Goal: Transaction & Acquisition: Purchase product/service

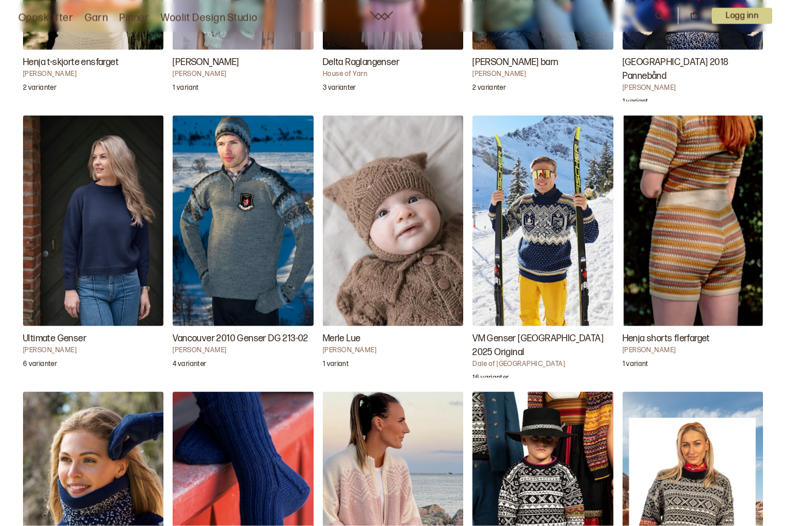
scroll to position [1855, 0]
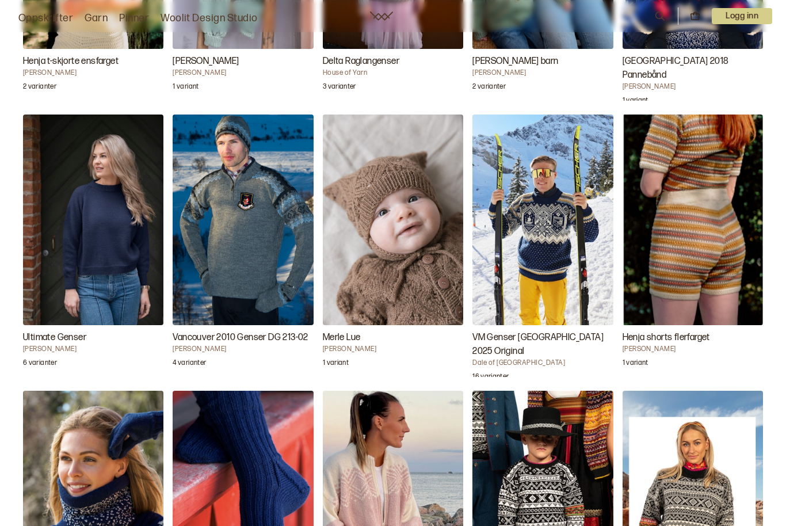
click at [112, 266] on img "Ultimate Genser" at bounding box center [93, 220] width 140 height 211
click at [106, 261] on img "Ultimate Genser" at bounding box center [93, 220] width 140 height 211
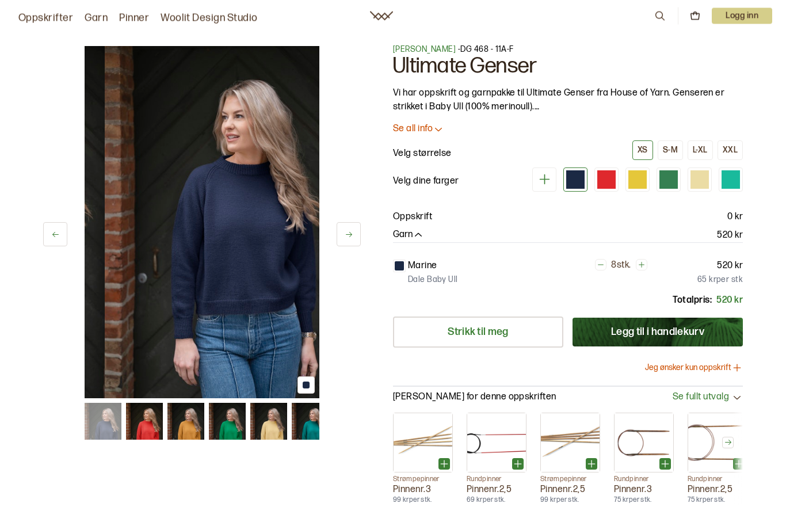
scroll to position [2, 0]
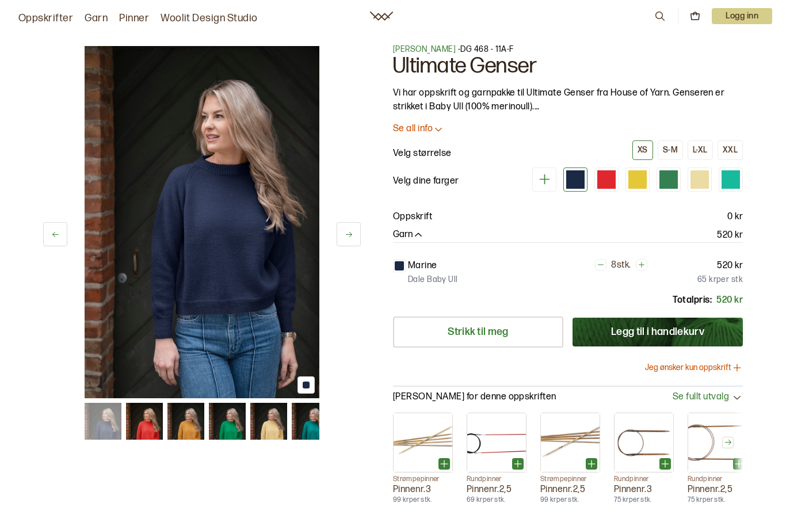
click at [411, 215] on p "Oppskrift" at bounding box center [412, 217] width 39 height 14
click at [246, 336] on img at bounding box center [202, 222] width 235 height 352
click at [350, 237] on icon at bounding box center [349, 234] width 6 height 5
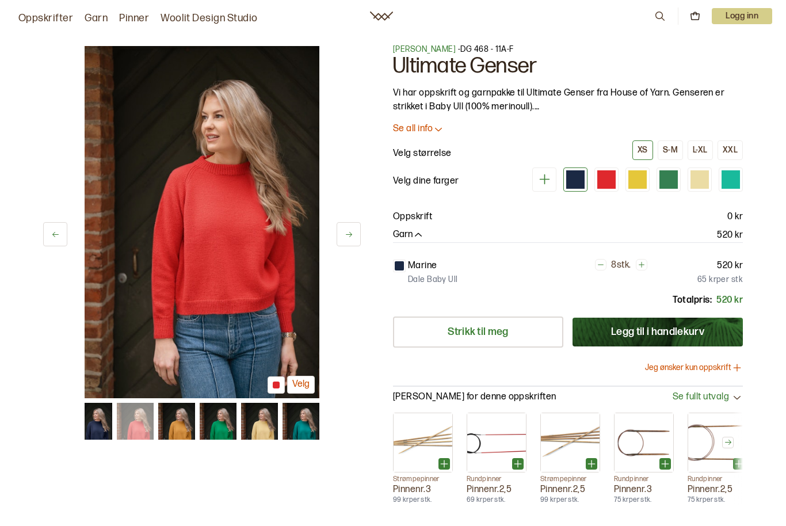
click at [350, 239] on button at bounding box center [349, 234] width 24 height 24
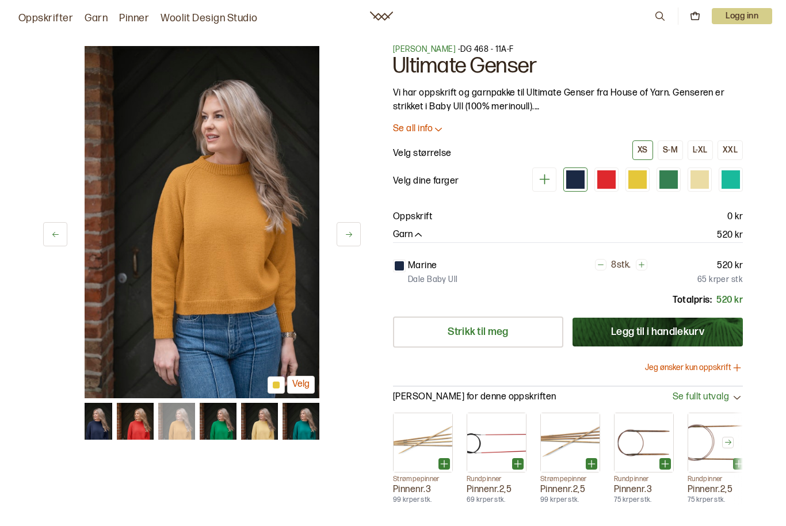
click at [349, 240] on button at bounding box center [349, 234] width 24 height 24
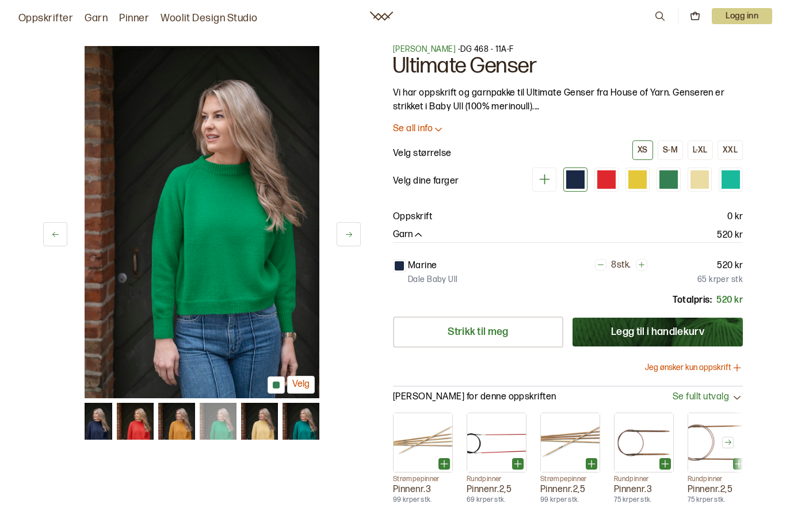
click at [351, 238] on icon at bounding box center [349, 234] width 9 height 9
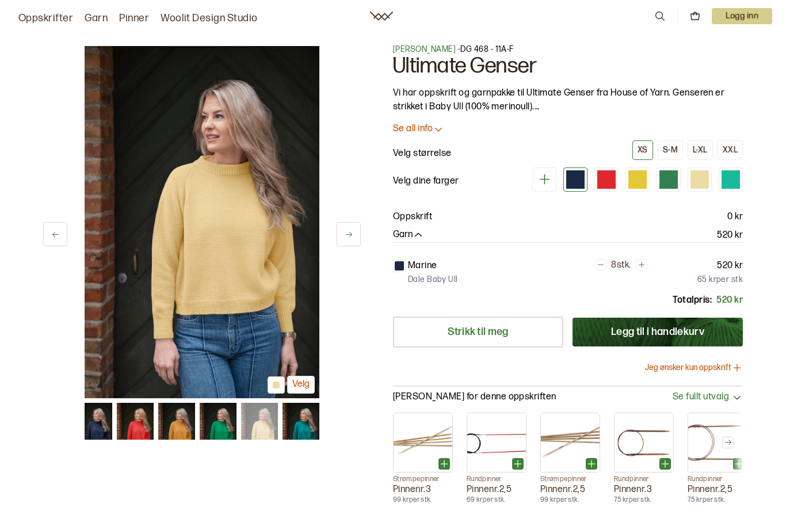
click at [349, 236] on icon at bounding box center [349, 234] width 9 height 9
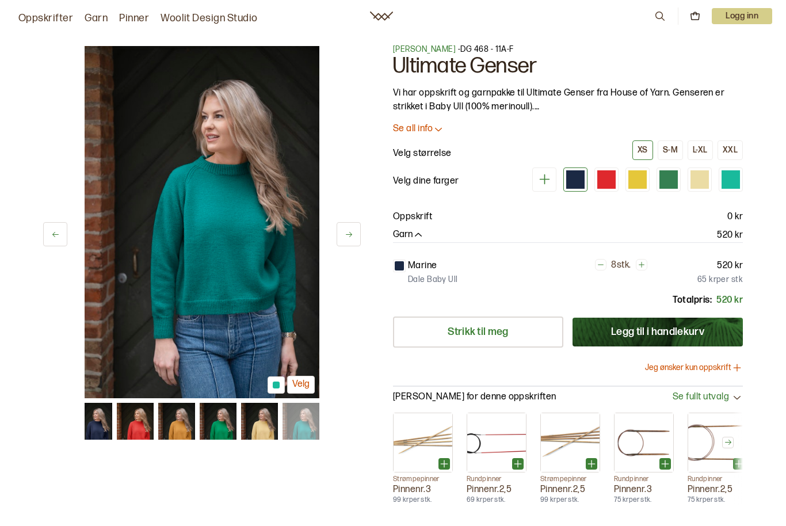
click at [353, 234] on icon at bounding box center [349, 234] width 9 height 9
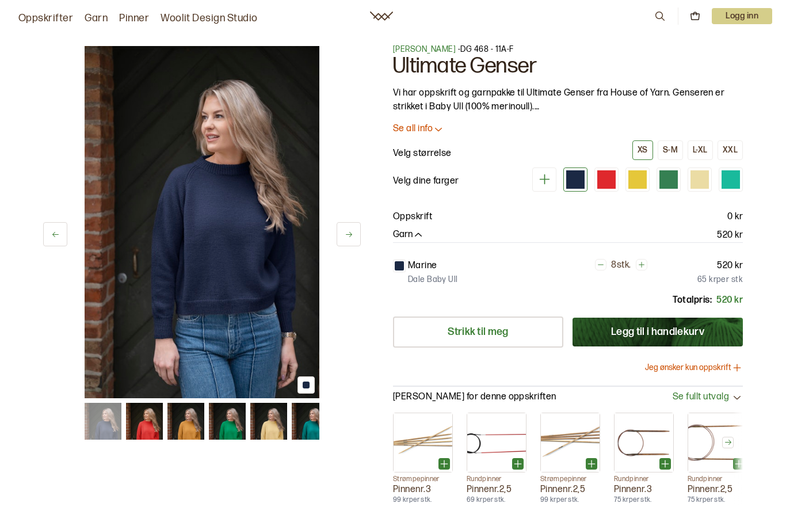
click at [416, 215] on p "Oppskrift" at bounding box center [412, 217] width 39 height 14
click at [414, 215] on p "Oppskrift" at bounding box center [412, 217] width 39 height 14
click at [400, 222] on p "Oppskrift" at bounding box center [412, 217] width 39 height 14
click at [414, 213] on p "Oppskrift" at bounding box center [412, 217] width 39 height 14
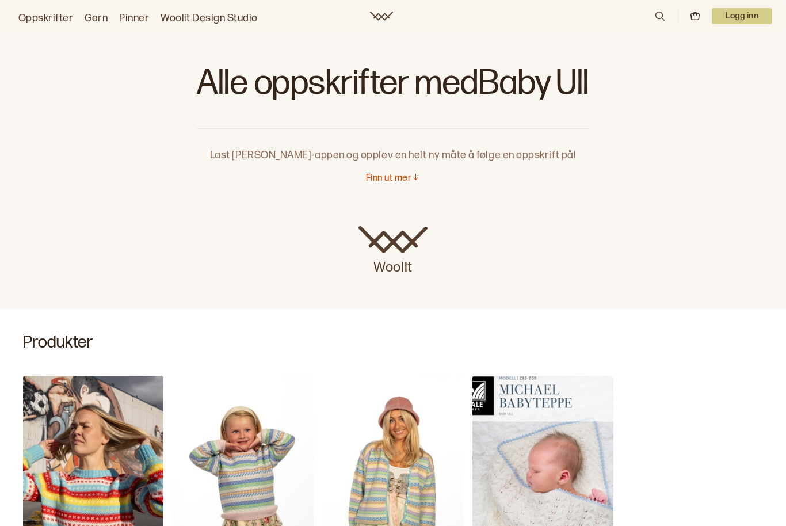
scroll to position [3, 0]
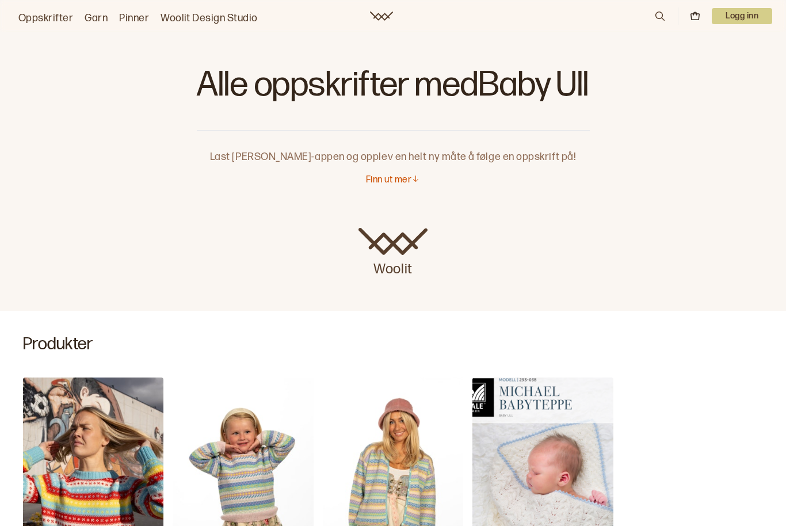
click at [387, 255] on img at bounding box center [392, 242] width 69 height 28
